Goal: Check status: Check status

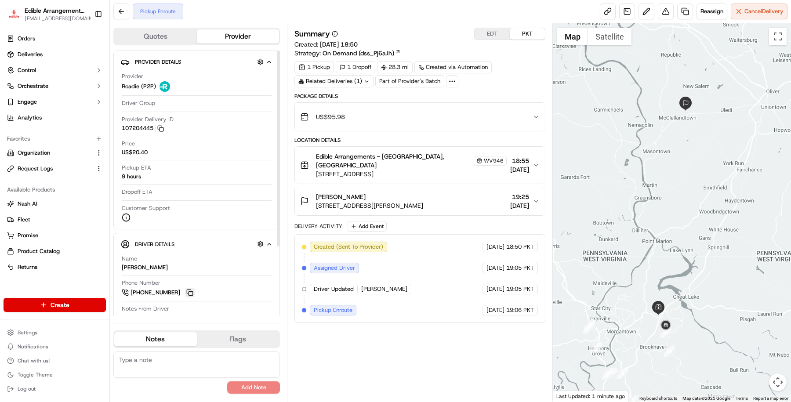
click at [185, 294] on button at bounding box center [190, 293] width 10 height 10
click at [186, 294] on button at bounding box center [190, 293] width 10 height 10
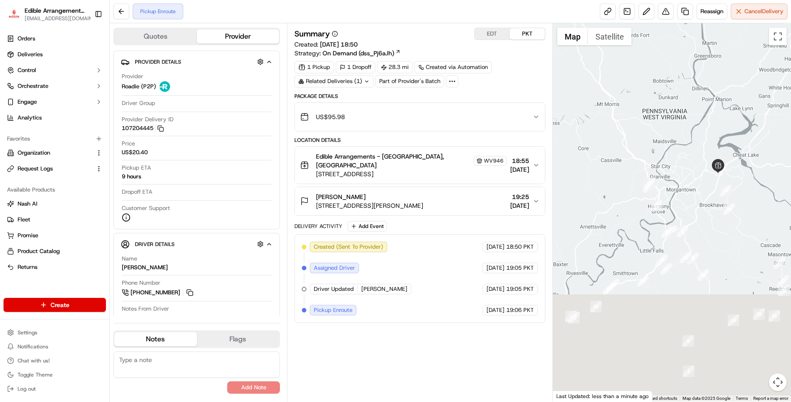
drag, startPoint x: 665, startPoint y: 359, endPoint x: 725, endPoint y: 216, distance: 155.6
click at [725, 216] on div at bounding box center [672, 212] width 239 height 378
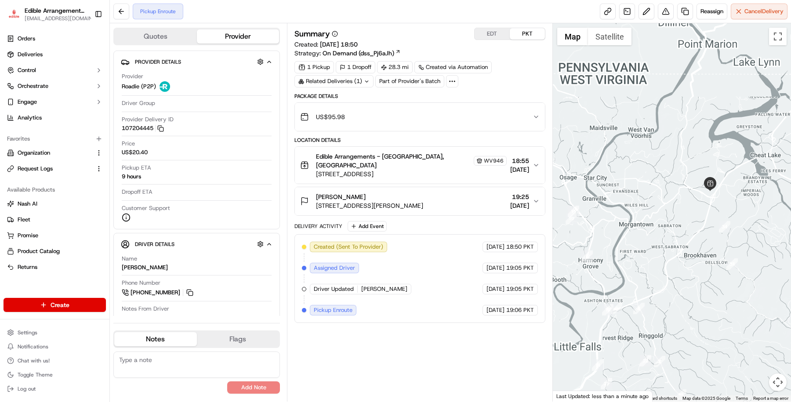
drag, startPoint x: 735, startPoint y: 151, endPoint x: 734, endPoint y: 216, distance: 64.6
click at [734, 216] on div at bounding box center [672, 212] width 239 height 378
